Goal: Task Accomplishment & Management: Manage account settings

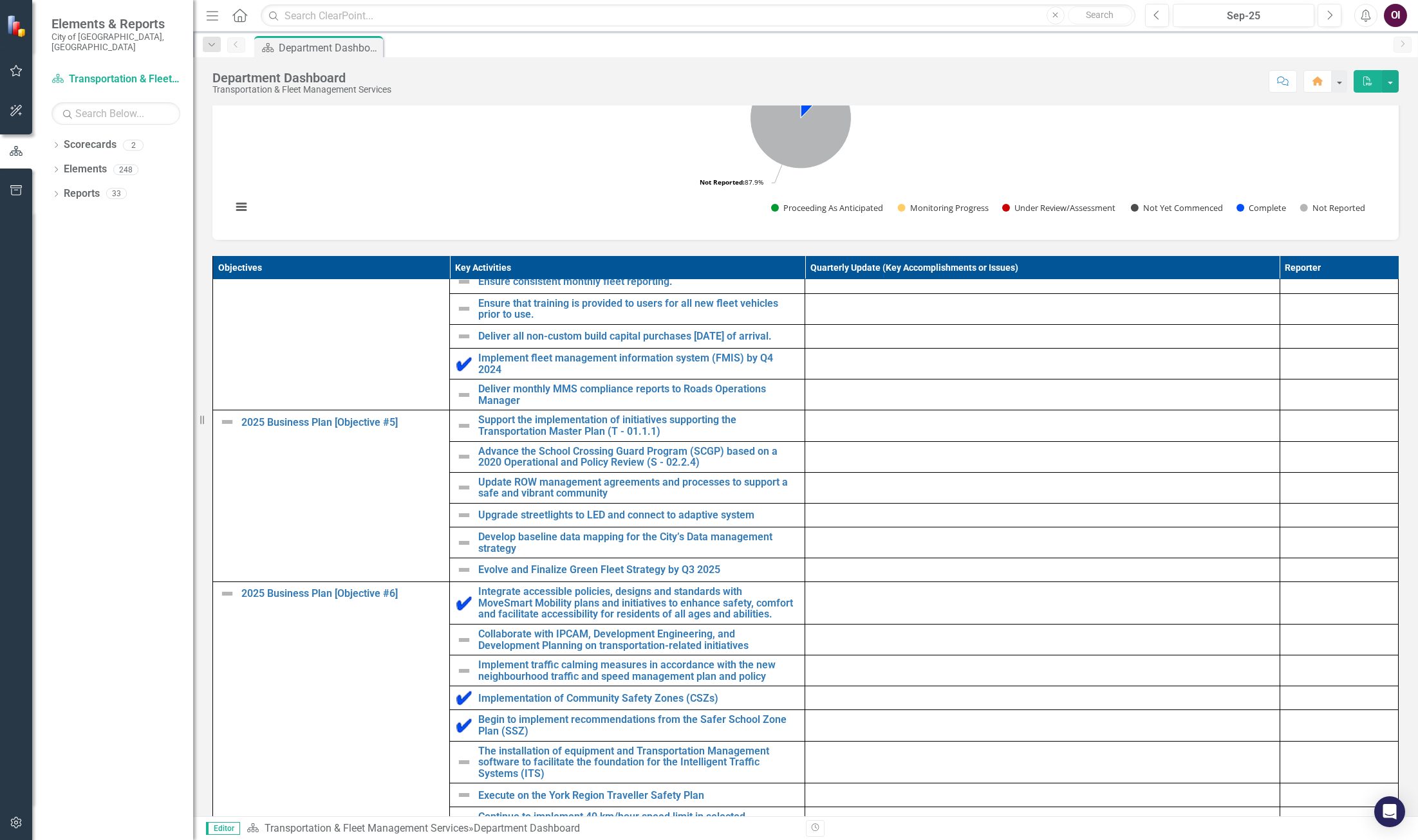
scroll to position [514, 0]
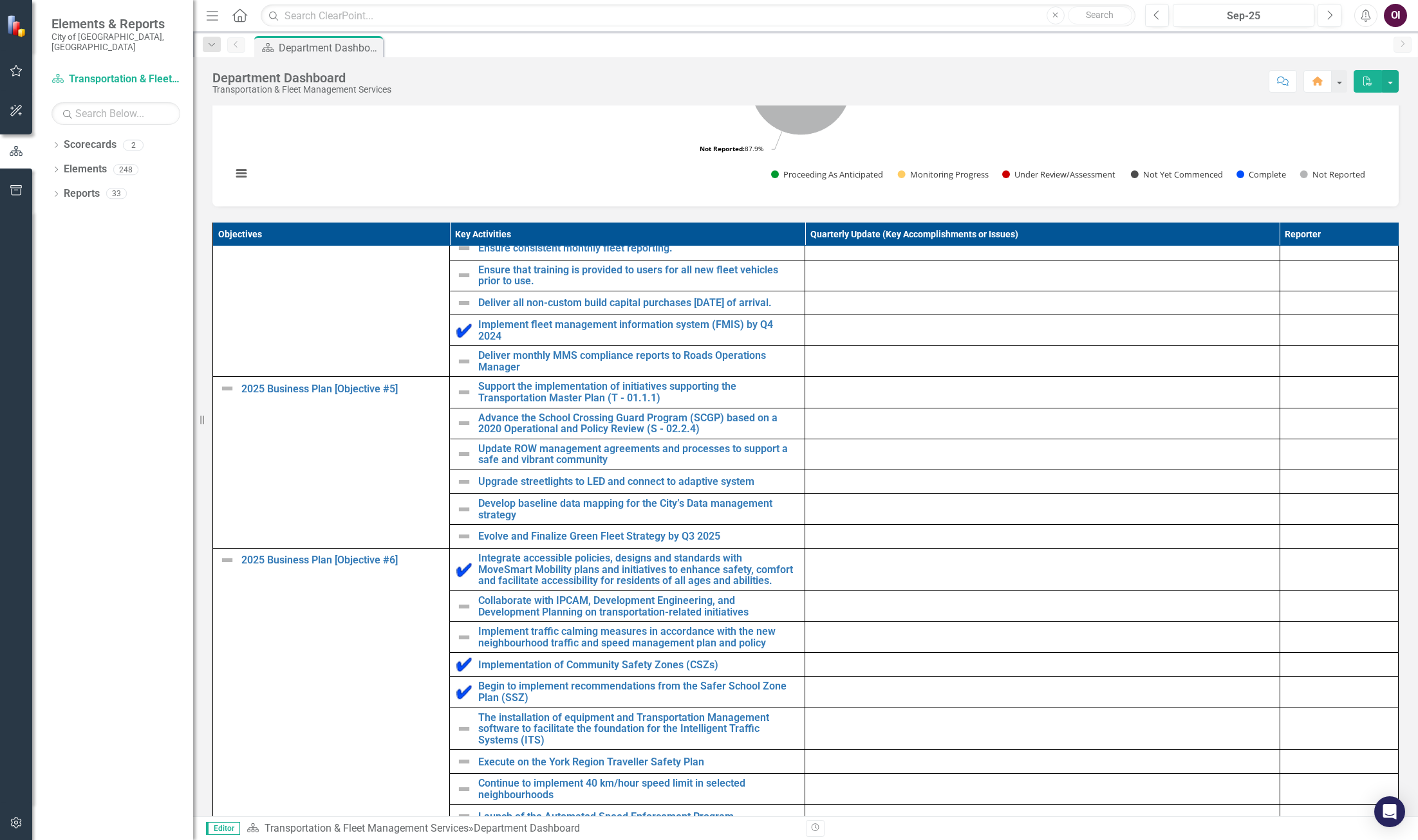
click at [458, 544] on img at bounding box center [464, 537] width 16 height 16
click at [460, 544] on img at bounding box center [464, 537] width 16 height 16
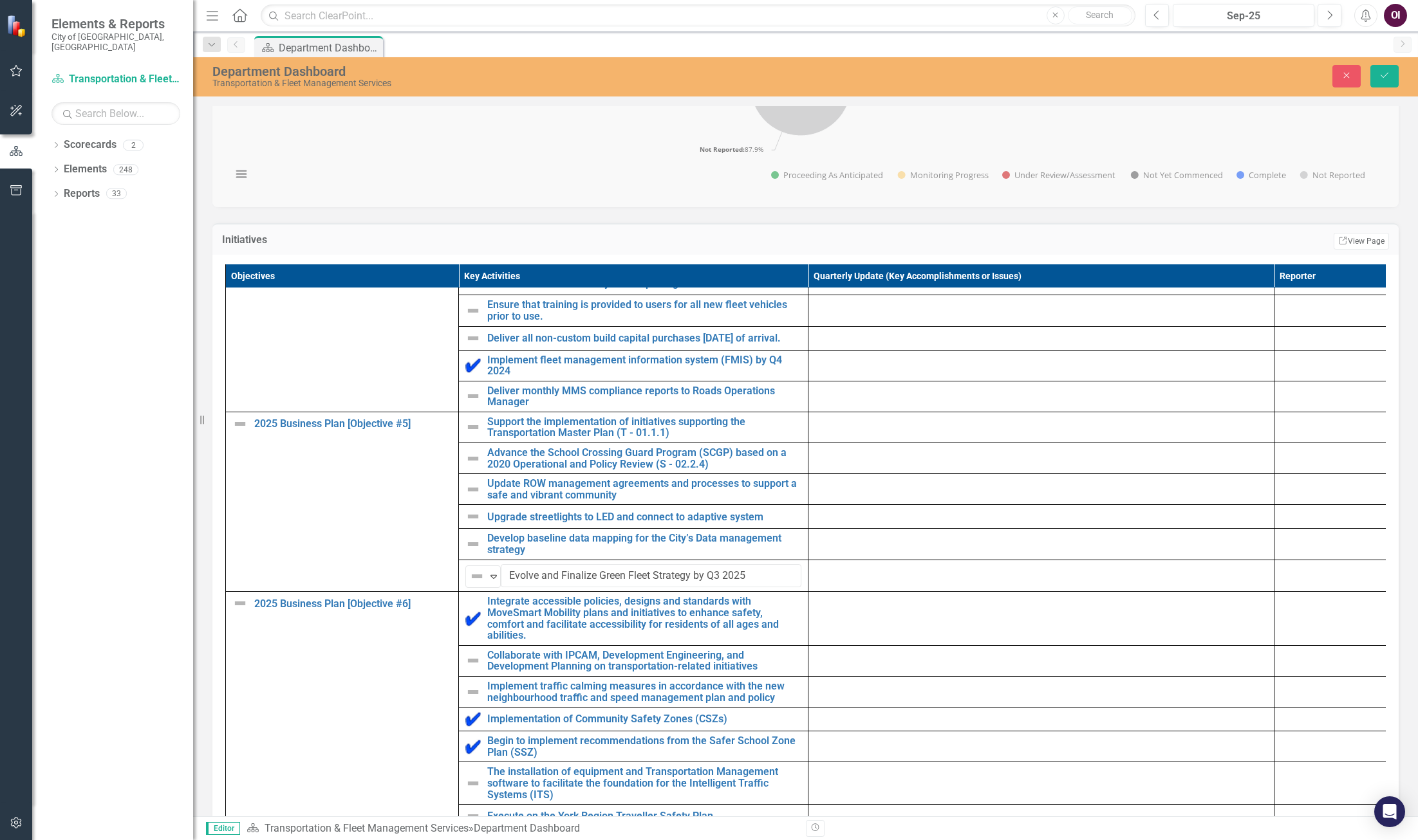
click at [488, 582] on icon "Expand" at bounding box center [494, 576] width 13 height 10
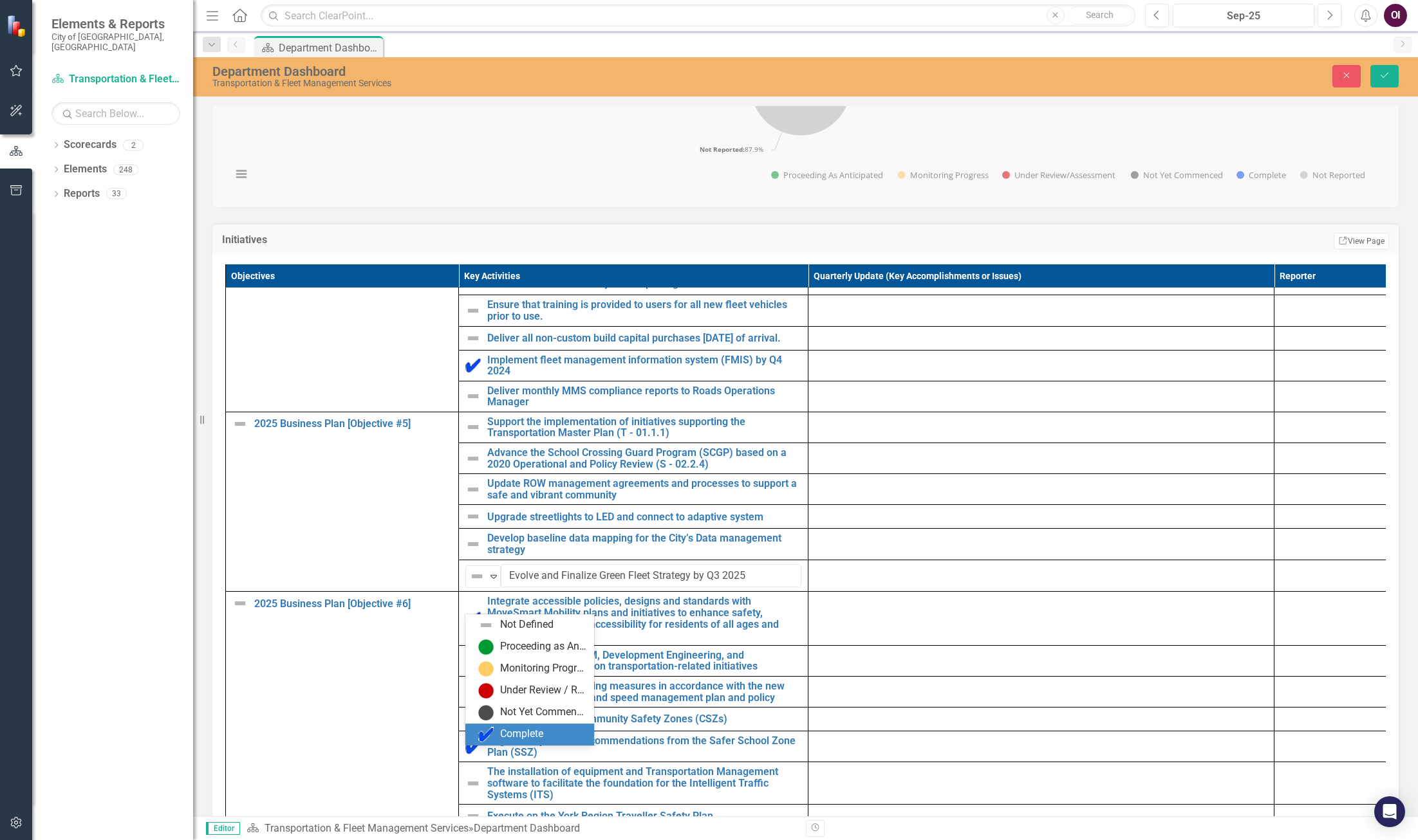
click at [523, 731] on td "Implementation of Community Safety Zones (CSZs) Edit Edit Key Activity Link Ope…" at bounding box center [634, 719] width 350 height 23
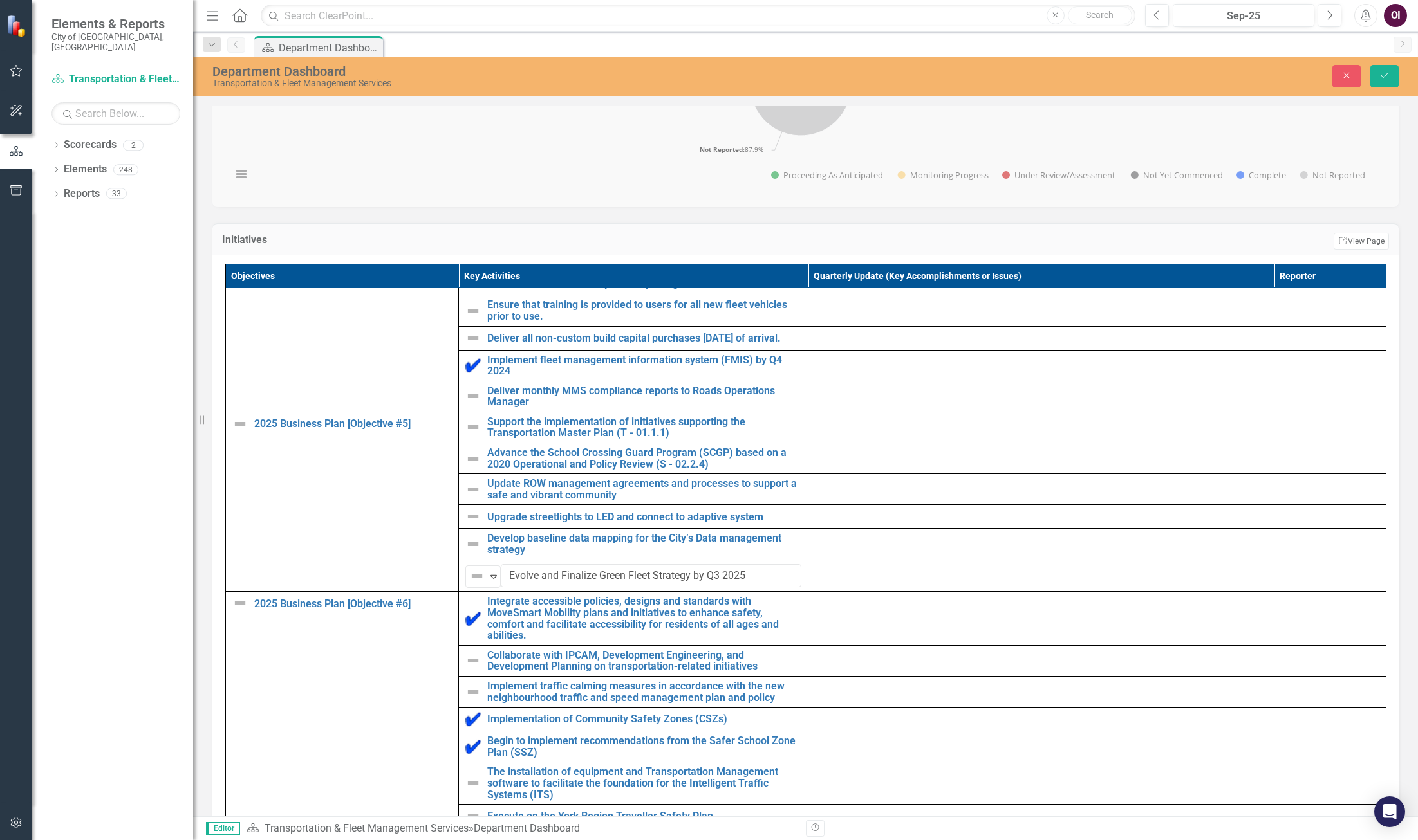
click at [491, 582] on icon "Expand" at bounding box center [494, 576] width 13 height 10
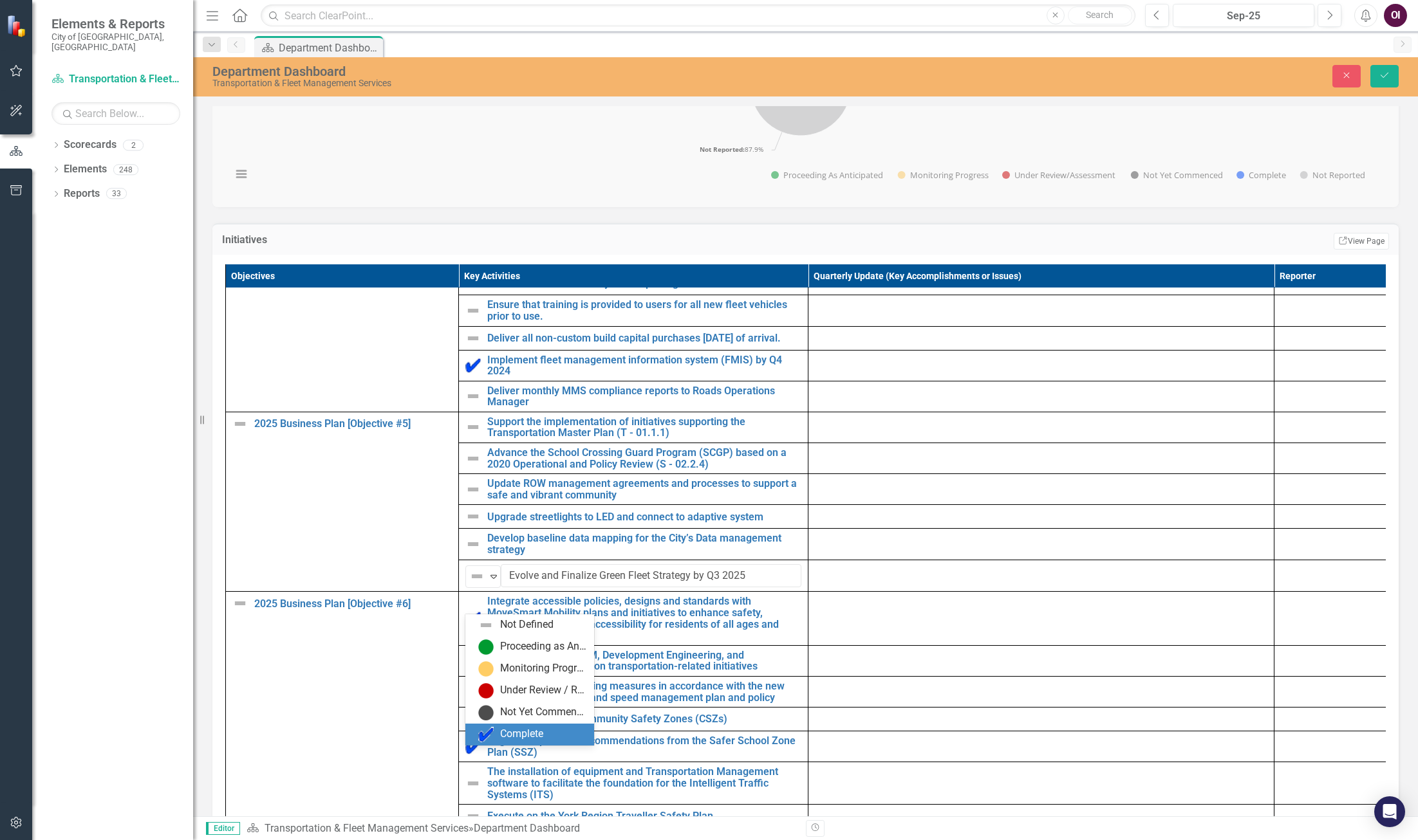
click at [514, 727] on div "Complete" at bounding box center [532, 734] width 109 height 16
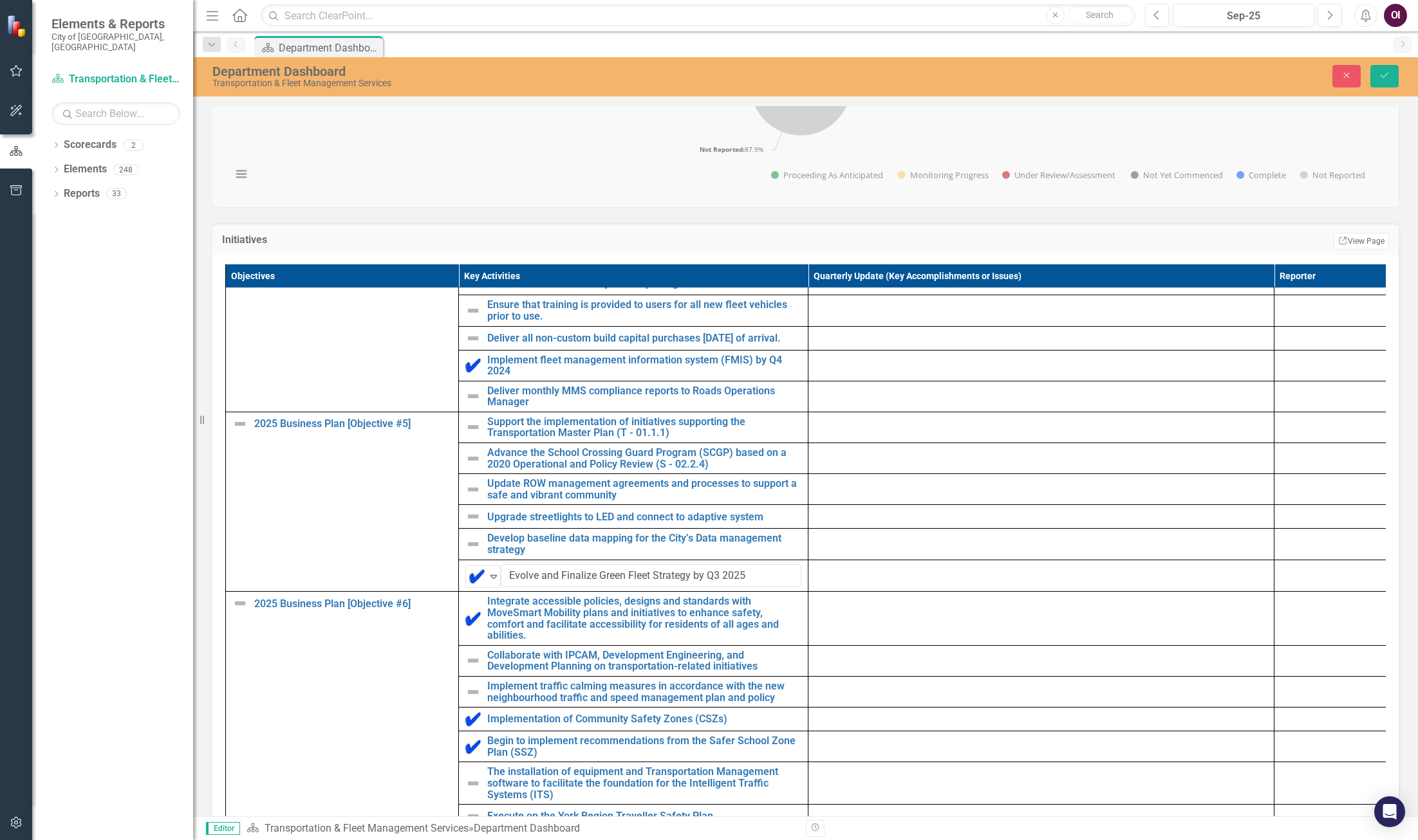
click at [421, 546] on td "2025 Business Plan [Objective #5] Edit Edit Objective Link Open Element" at bounding box center [341, 501] width 233 height 181
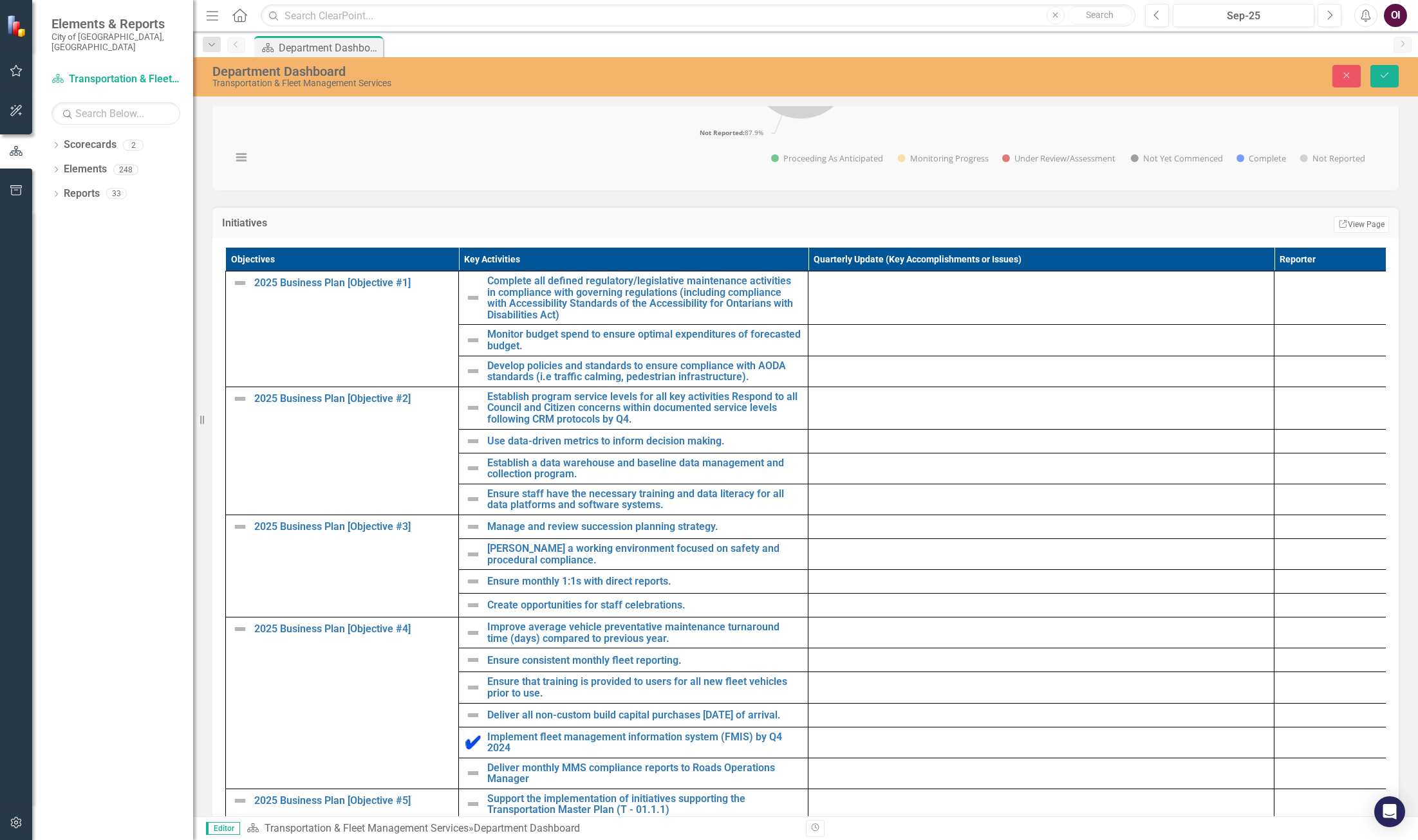
scroll to position [480, 0]
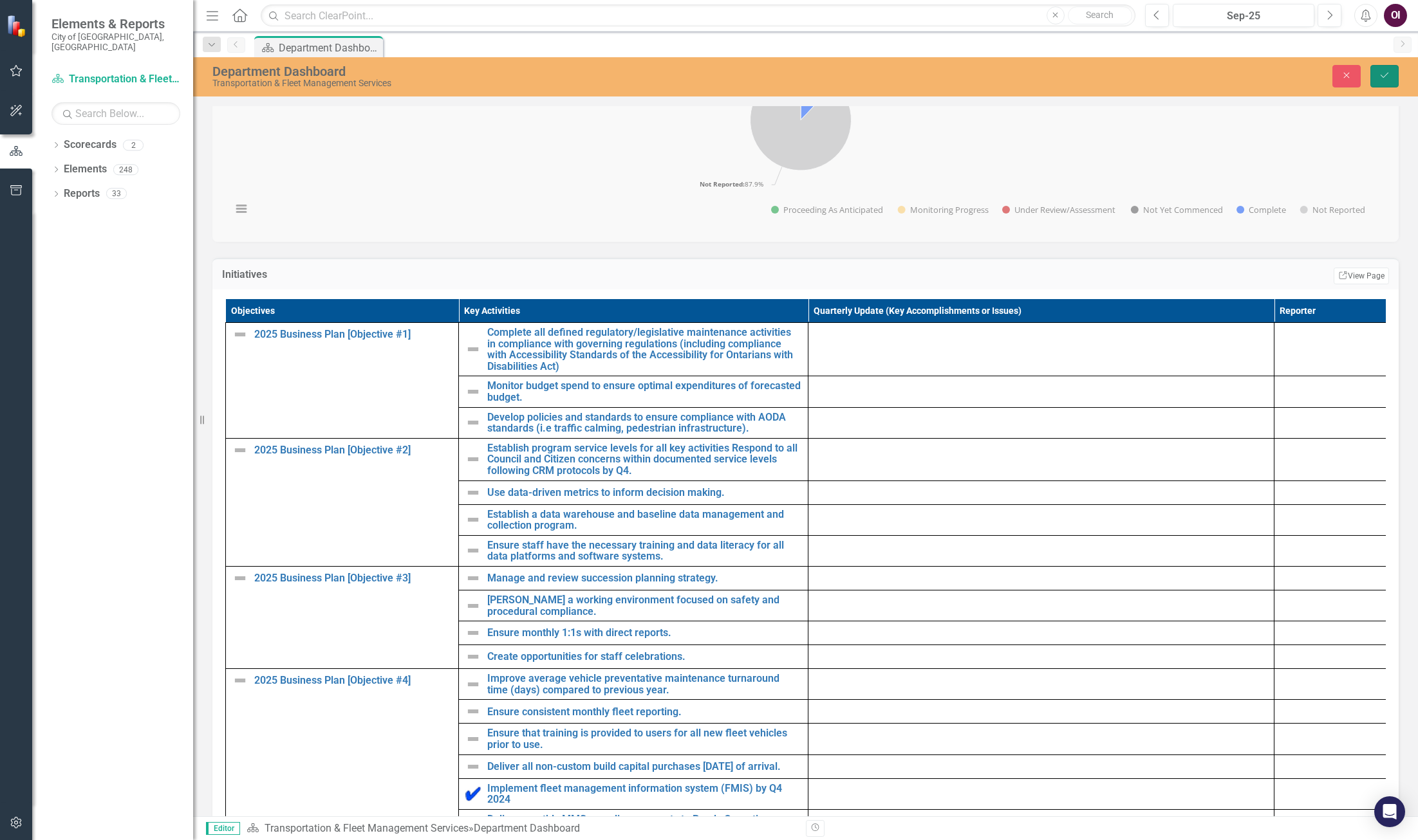
click at [1387, 67] on button "Save" at bounding box center [1384, 76] width 28 height 22
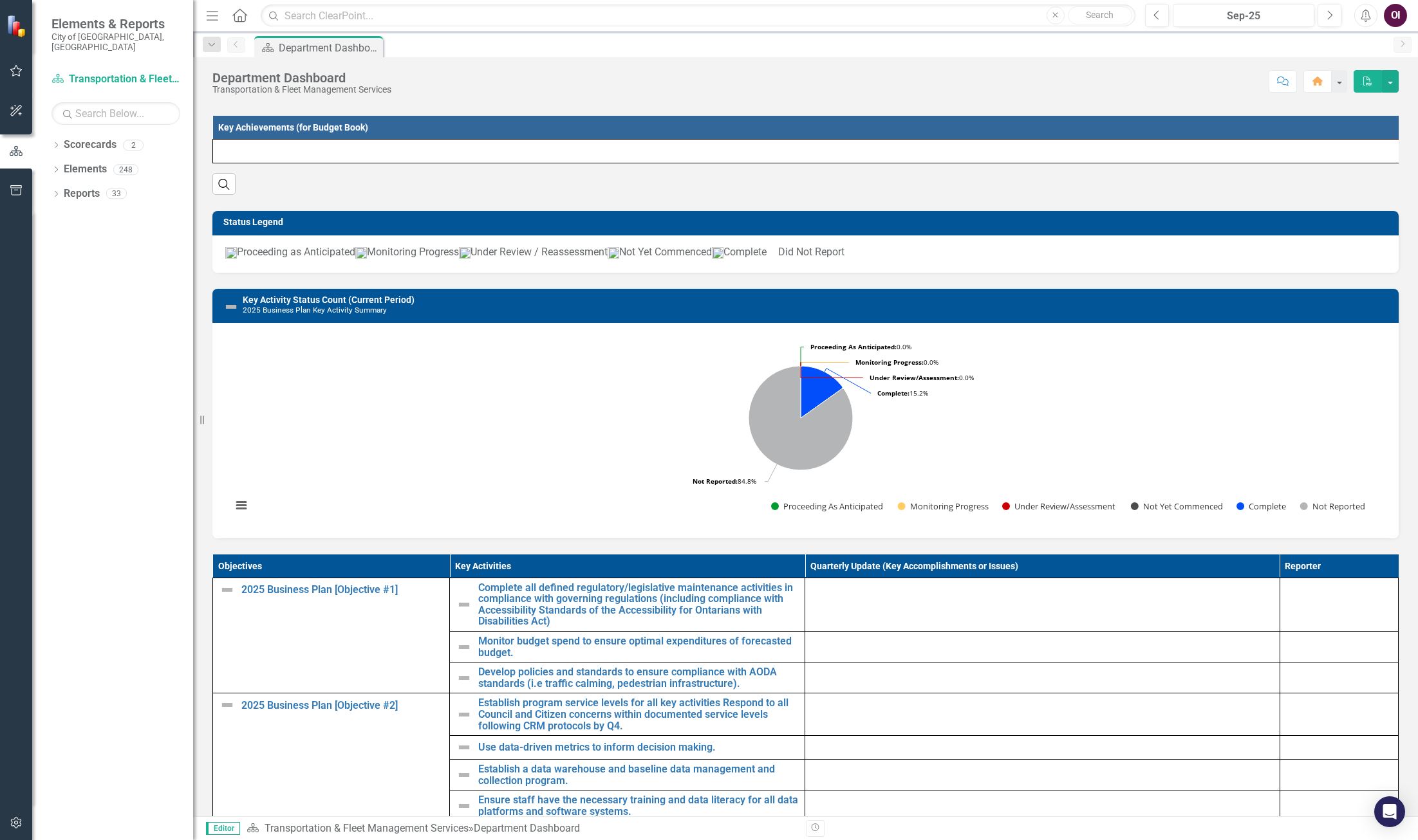
scroll to position [65, 0]
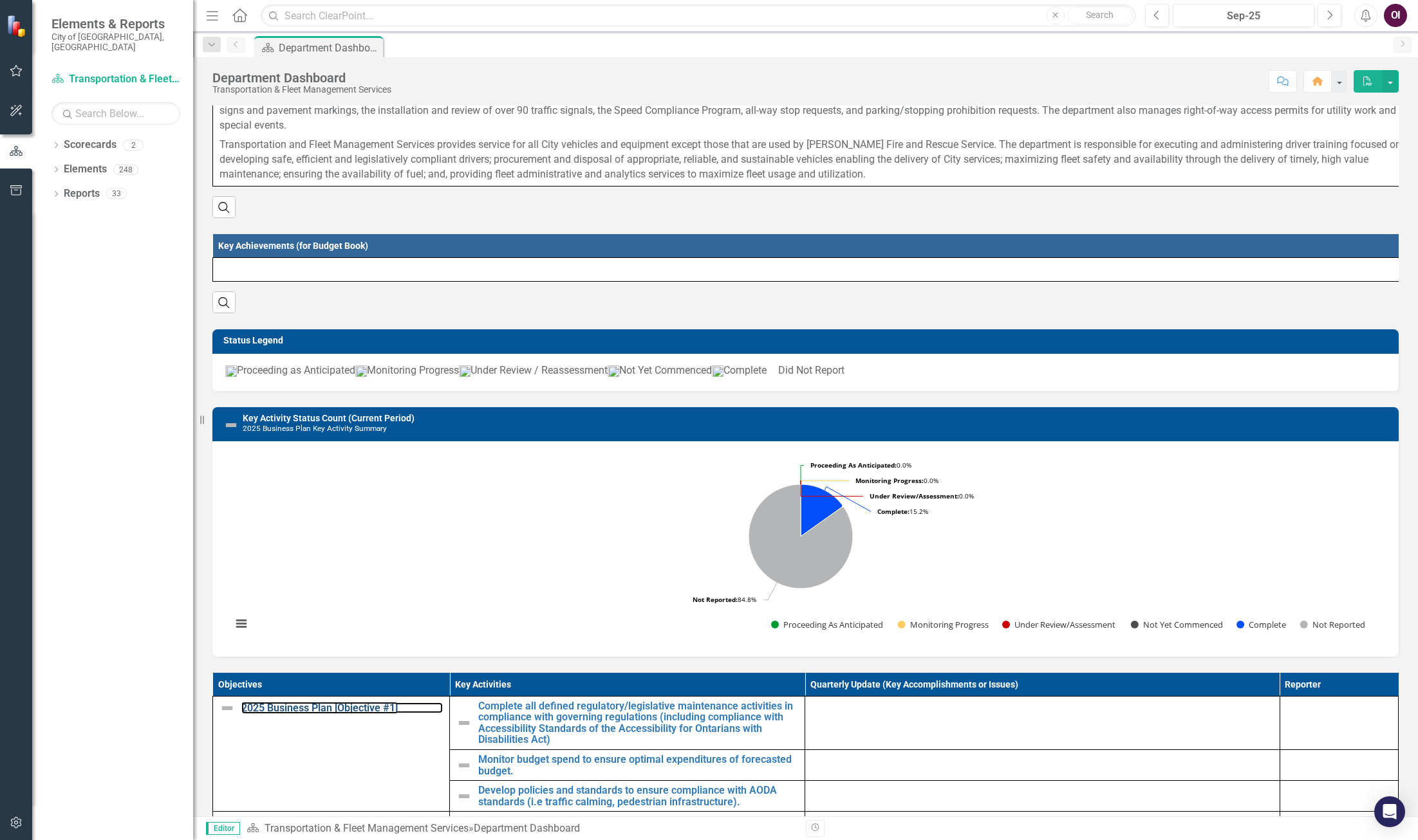
click at [339, 715] on link "2025 Business Plan [Objective #1]" at bounding box center [341, 708] width 201 height 11
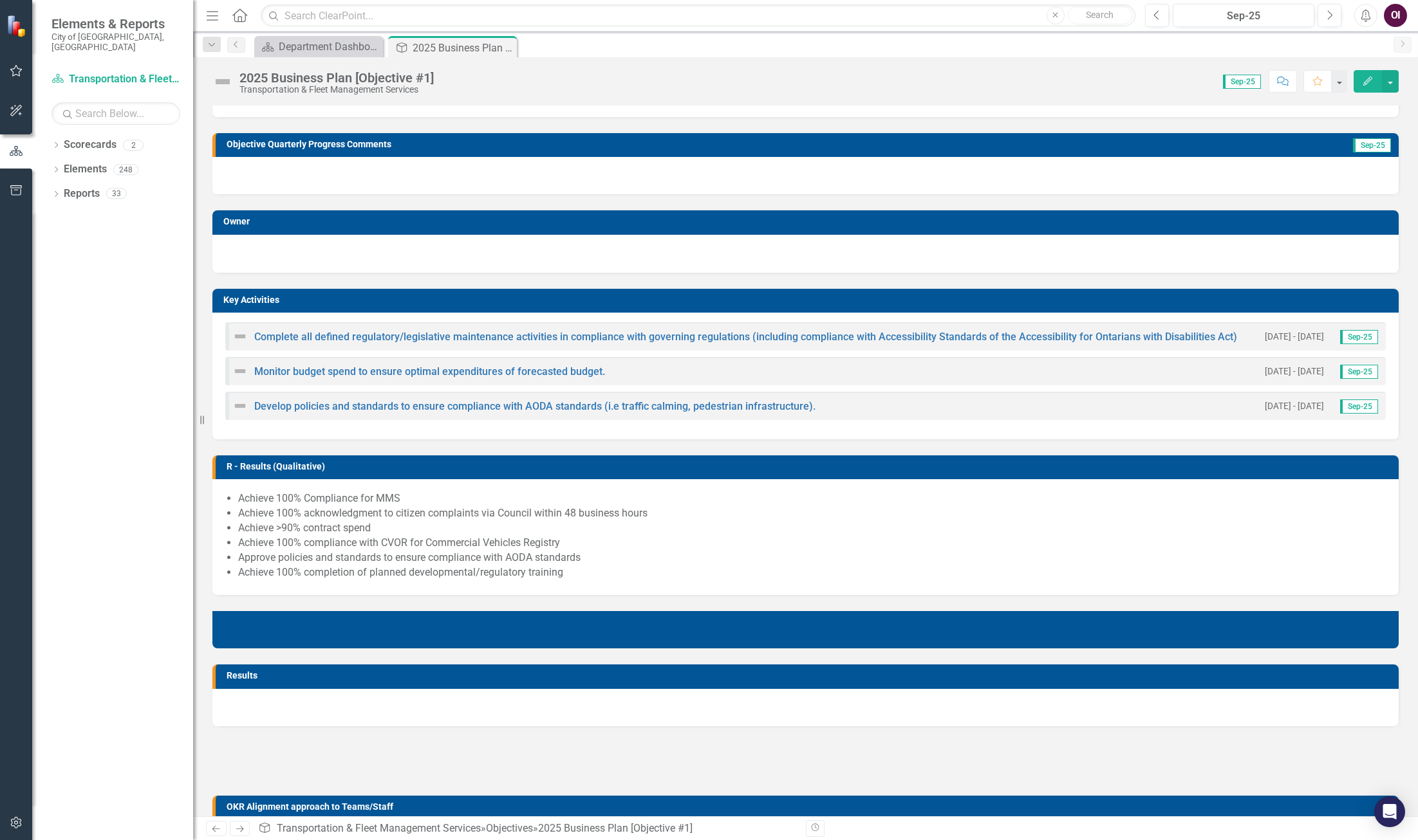
scroll to position [65, 0]
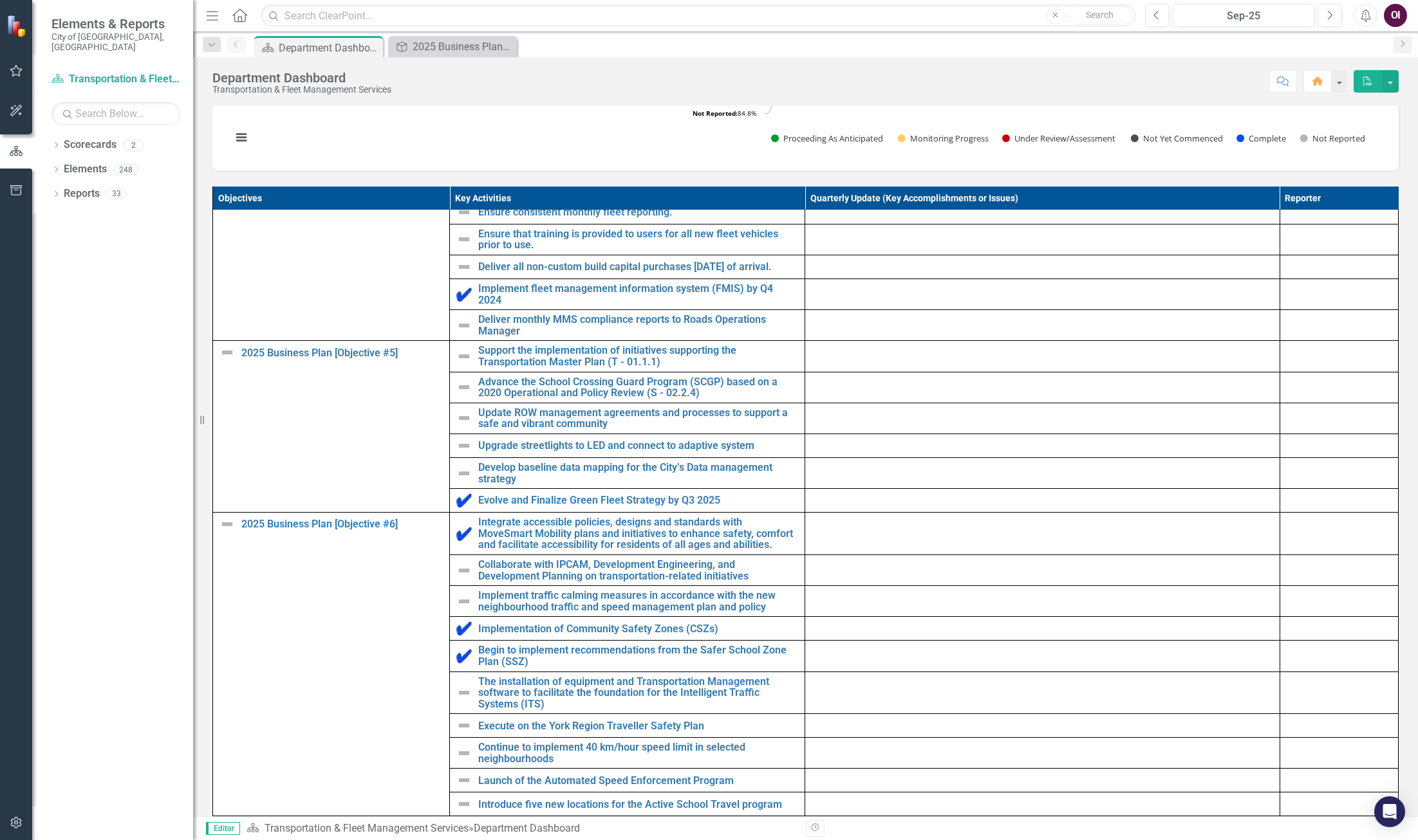
scroll to position [579, 0]
